Goal: Task Accomplishment & Management: Manage account settings

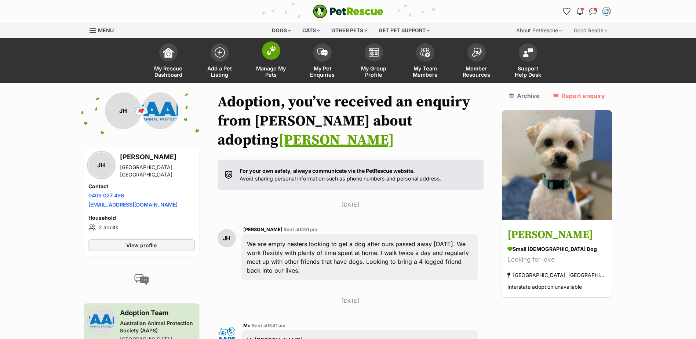
click at [266, 52] on img at bounding box center [271, 51] width 10 height 10
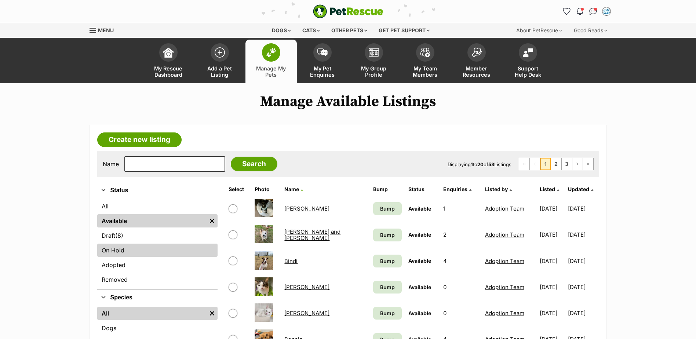
click at [119, 252] on link "On Hold" at bounding box center [157, 249] width 120 height 13
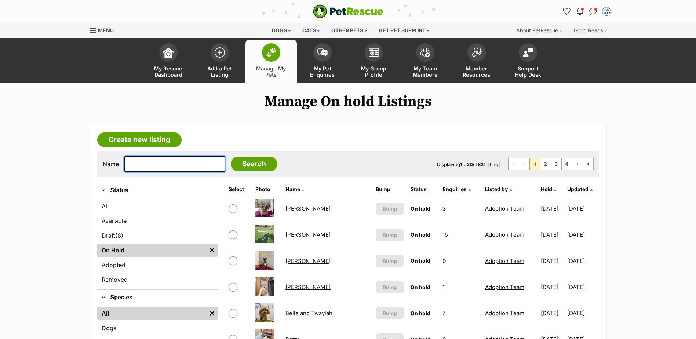
click at [151, 168] on input "text" at bounding box center [174, 163] width 101 height 15
type input "juno"
click at [231, 157] on input "Search" at bounding box center [254, 164] width 47 height 15
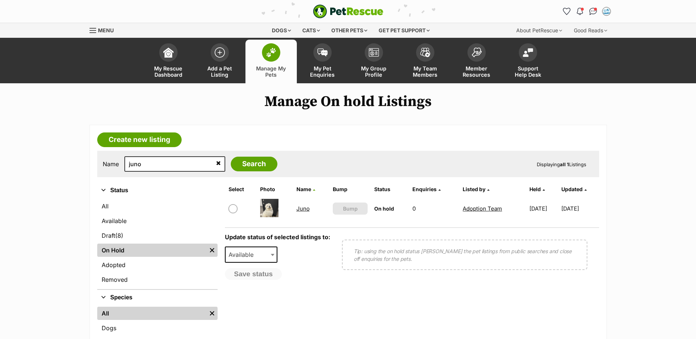
click at [296, 208] on link "Juno" at bounding box center [302, 208] width 13 height 7
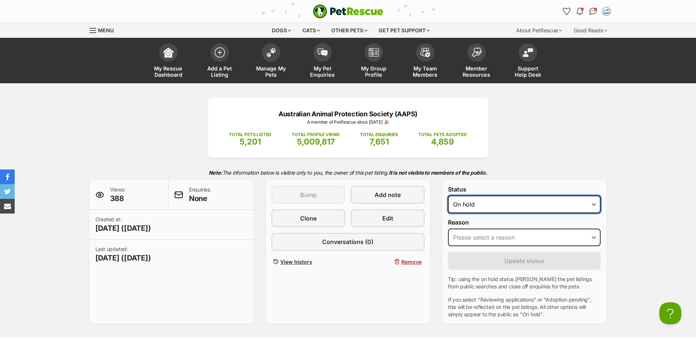
click at [594, 206] on select "Draft Available On hold Adopted" at bounding box center [524, 204] width 153 height 18
select select "active"
click at [448, 195] on select "Draft Available On hold Adopted" at bounding box center [524, 204] width 153 height 18
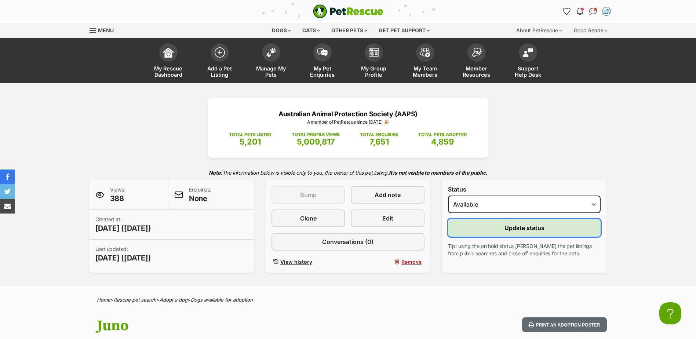
click at [520, 231] on span "Update status" at bounding box center [524, 227] width 40 height 9
